Goal: Task Accomplishment & Management: Use online tool/utility

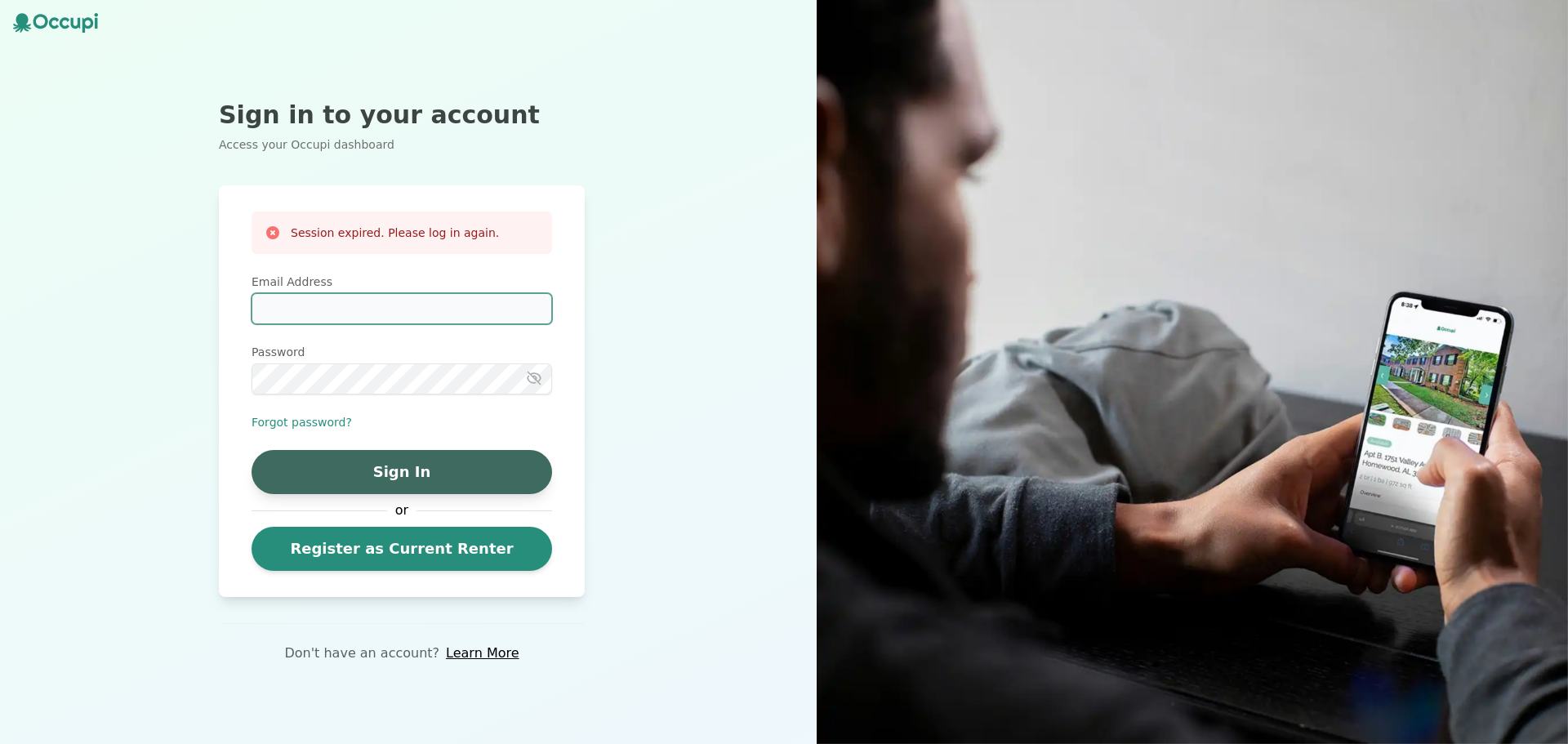
type input "**********"
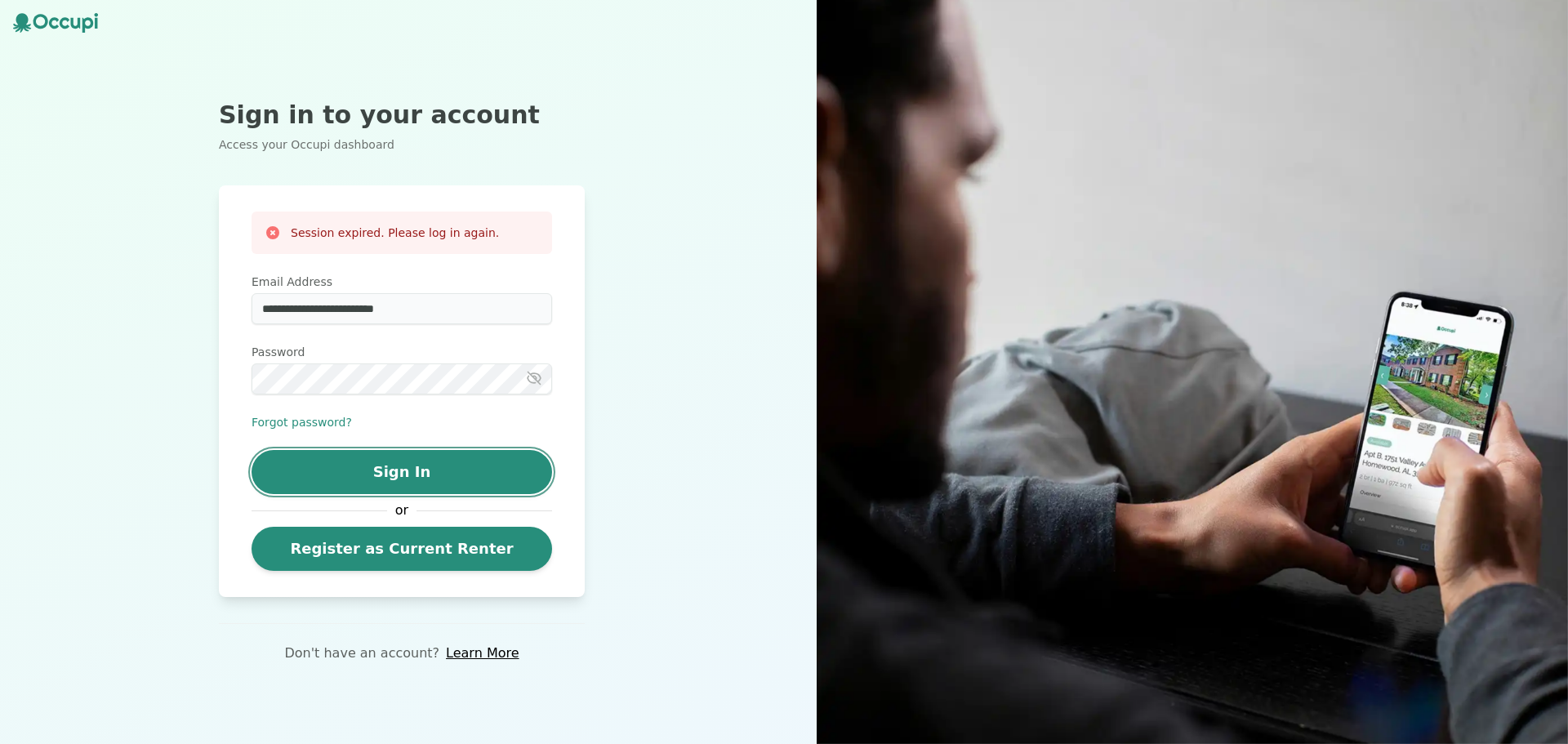
click at [435, 469] on button "Sign In" at bounding box center [402, 471] width 301 height 44
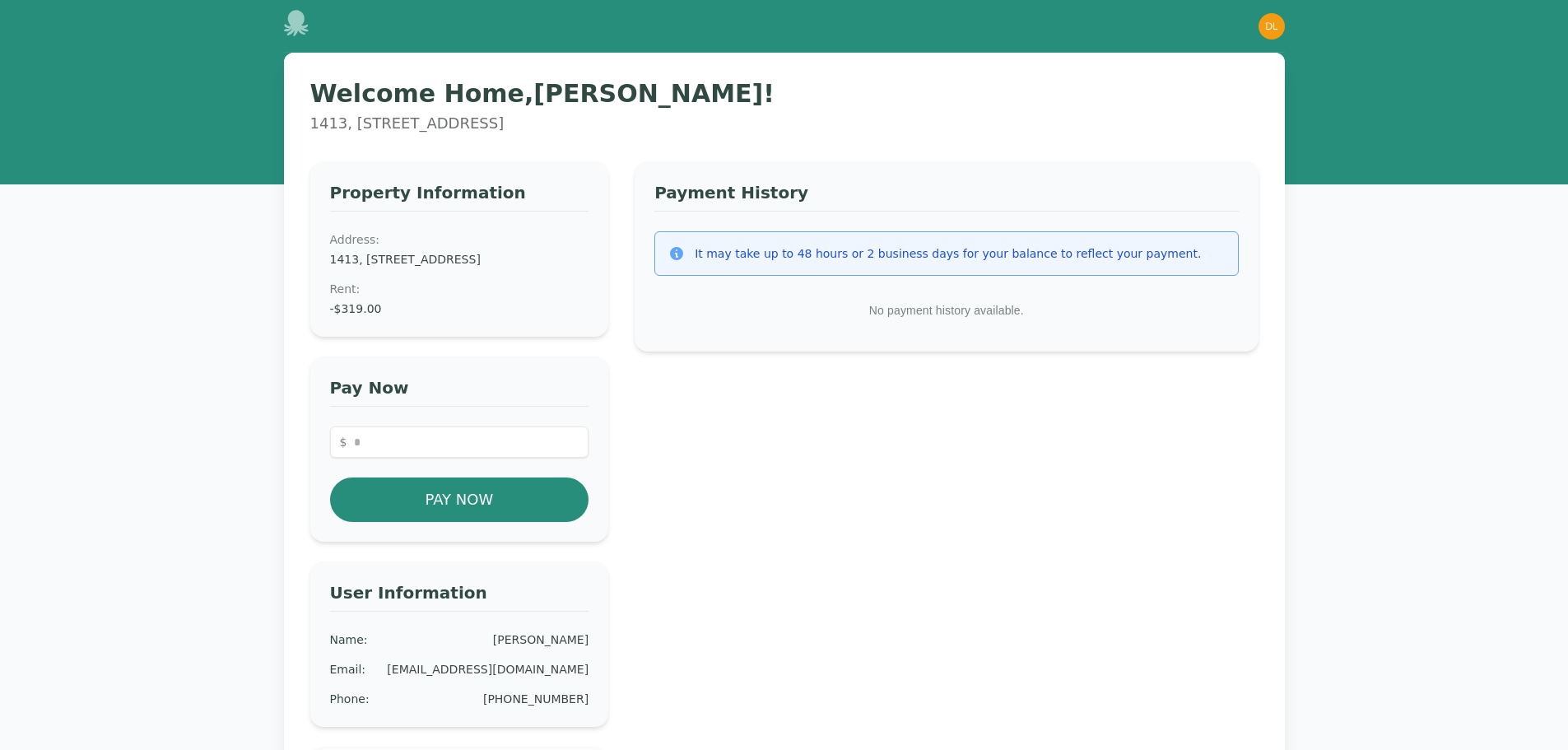
click at [424, 480] on div "$ Pay Now" at bounding box center [459, 474] width 260 height 95
click at [453, 458] on input "number" at bounding box center [459, 442] width 260 height 31
